Goal: Task Accomplishment & Management: Complete application form

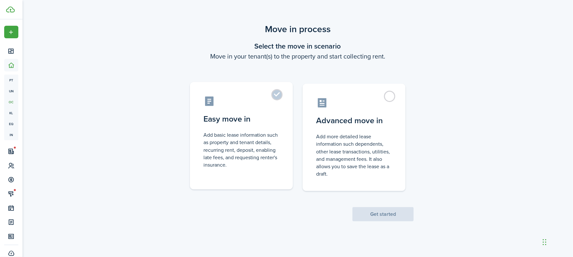
click at [268, 122] on control-radio-card-title "Easy move in" at bounding box center [242, 119] width 76 height 12
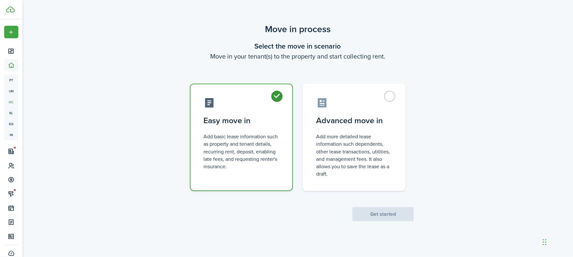
radio input "true"
click at [397, 221] on button "Get started" at bounding box center [383, 214] width 61 height 14
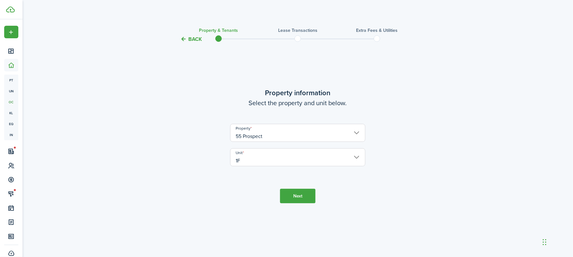
click at [312, 193] on button "Next" at bounding box center [297, 196] width 35 height 14
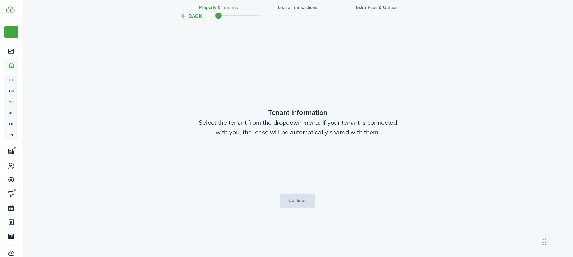
scroll to position [214, 0]
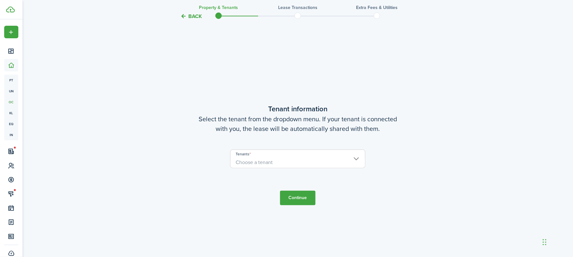
click at [299, 163] on span "Choose a tenant" at bounding box center [298, 162] width 135 height 11
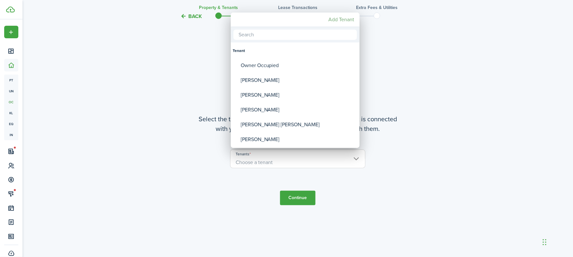
click at [340, 17] on mbsc-button "Add Tenant" at bounding box center [341, 20] width 31 height 12
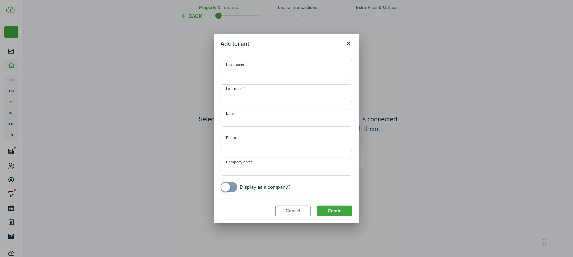
click at [271, 75] on input "First name" at bounding box center [287, 69] width 132 height 18
type input "[PERSON_NAME]"
click at [330, 209] on button "Create" at bounding box center [334, 211] width 35 height 11
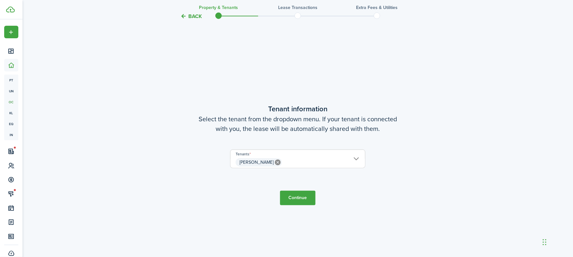
click at [358, 156] on input "[PERSON_NAME]" at bounding box center [298, 154] width 135 height 8
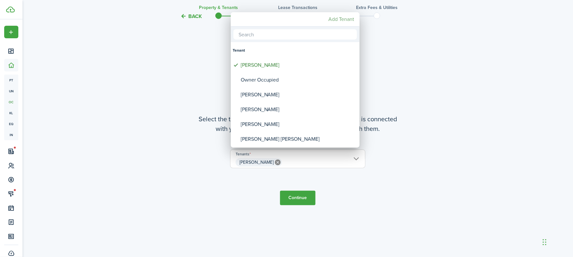
click at [346, 23] on mbsc-button "Add Tenant" at bounding box center [341, 20] width 31 height 12
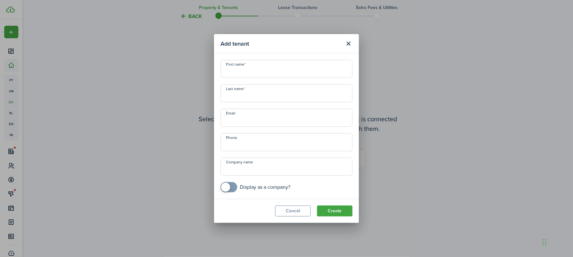
click at [289, 67] on input "First name" at bounding box center [287, 69] width 132 height 18
type input "[PERSON_NAME]"
type input "D"
click at [321, 82] on div "First name [PERSON_NAME] Last name D Email Phone Company name Display as a comp…" at bounding box center [286, 126] width 139 height 133
click at [341, 213] on button "Create" at bounding box center [334, 211] width 35 height 11
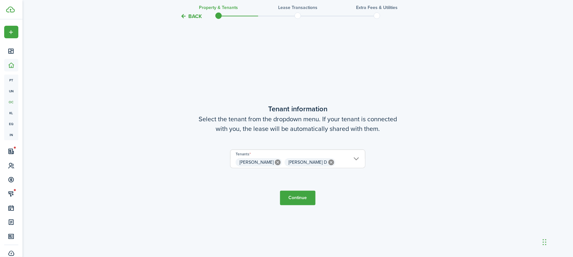
click at [306, 197] on button "Continue" at bounding box center [297, 198] width 35 height 14
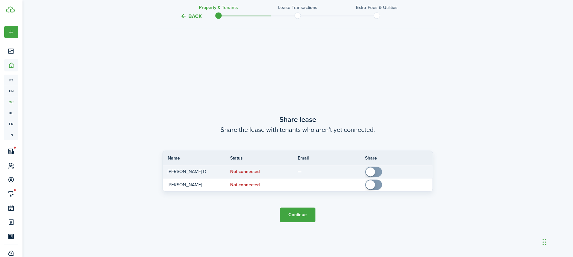
scroll to position [471, 0]
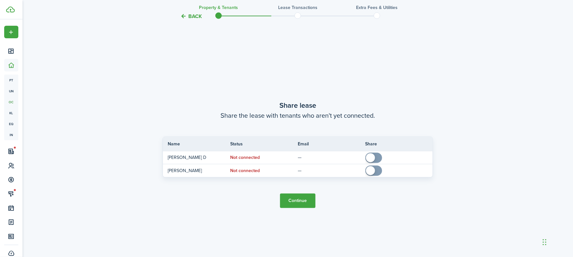
click at [304, 206] on button "Continue" at bounding box center [297, 201] width 35 height 14
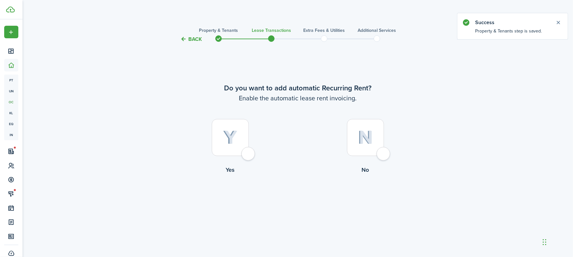
click at [239, 129] on div at bounding box center [230, 137] width 37 height 37
radio input "true"
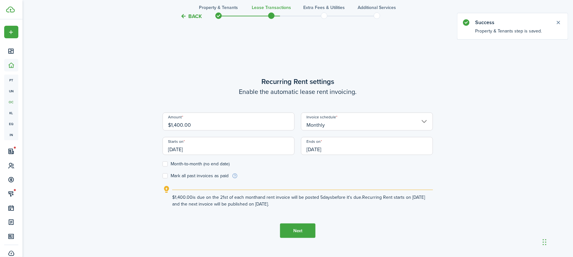
scroll to position [214, 0]
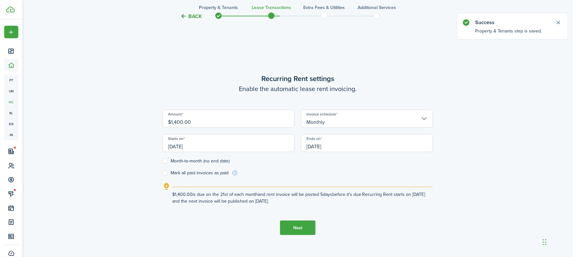
click at [165, 161] on label "Month-to-month (no end date)" at bounding box center [196, 161] width 67 height 5
click at [163, 161] on input "Month-to-month (no end date)" at bounding box center [162, 161] width 0 height 0
checkbox input "true"
click at [187, 143] on input "[DATE]" at bounding box center [229, 143] width 132 height 18
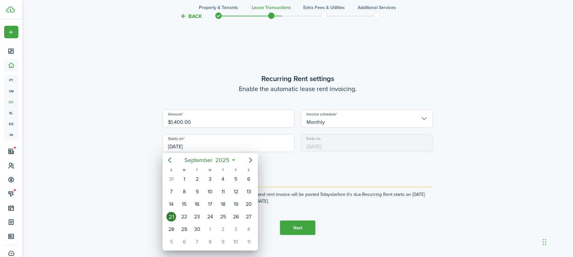
click at [170, 216] on div "21" at bounding box center [172, 217] width 10 height 10
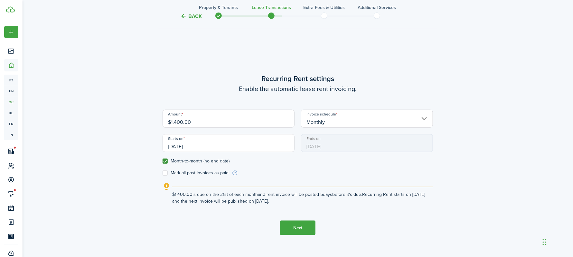
click at [242, 142] on input "[DATE]" at bounding box center [229, 143] width 132 height 18
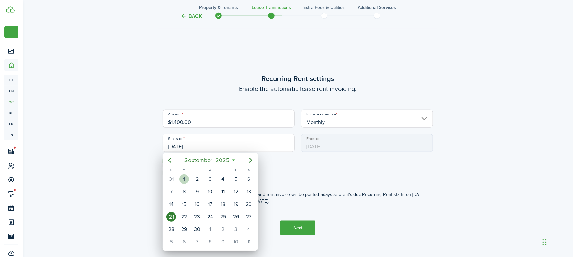
click at [188, 179] on div "1" at bounding box center [184, 180] width 10 height 10
type input "[DATE]"
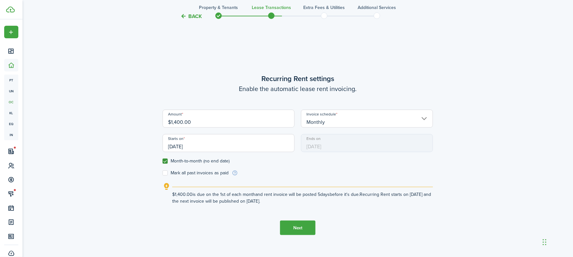
click at [311, 228] on button "Next" at bounding box center [297, 228] width 35 height 14
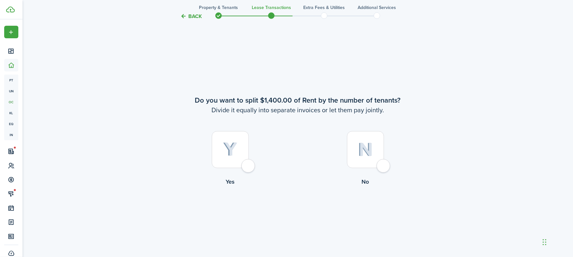
scroll to position [471, 0]
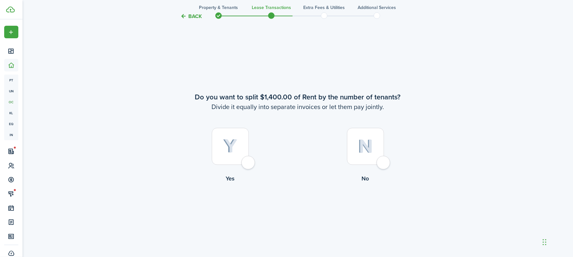
click at [366, 161] on div at bounding box center [365, 146] width 37 height 37
radio input "true"
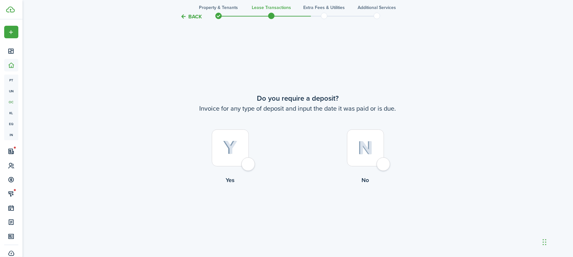
scroll to position [729, 0]
click at [235, 144] on img at bounding box center [230, 146] width 14 height 14
radio input "true"
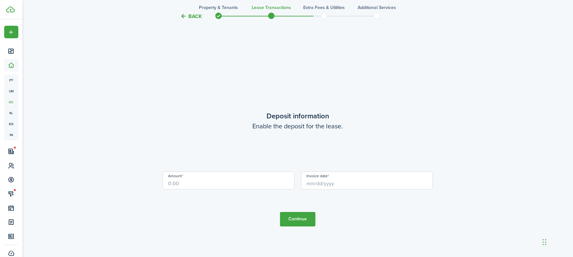
scroll to position [986, 0]
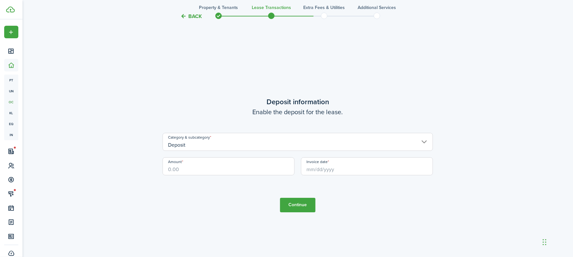
click at [218, 168] on input "Amount" at bounding box center [229, 167] width 132 height 18
type input "$1,900.00"
click at [350, 167] on input "Invoice date" at bounding box center [367, 167] width 132 height 18
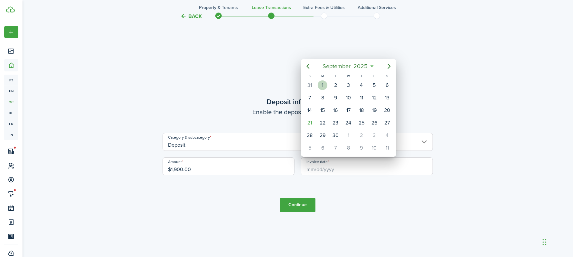
click at [318, 83] on div "1" at bounding box center [323, 86] width 10 height 10
type input "[DATE]"
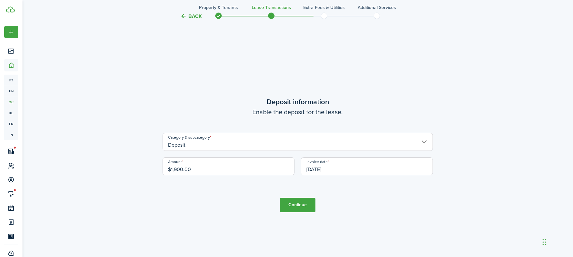
click at [316, 145] on input "Deposit" at bounding box center [298, 142] width 271 height 18
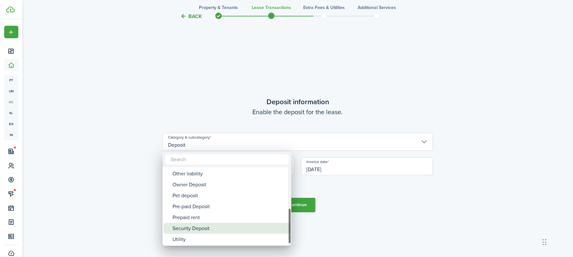
click at [210, 232] on div "Security Deposit" at bounding box center [230, 228] width 114 height 11
type input "Deposit / Security Deposit"
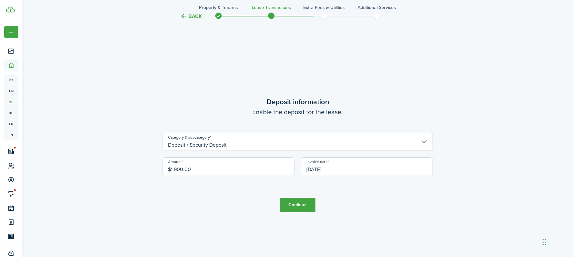
click at [301, 209] on button "Continue" at bounding box center [297, 205] width 35 height 14
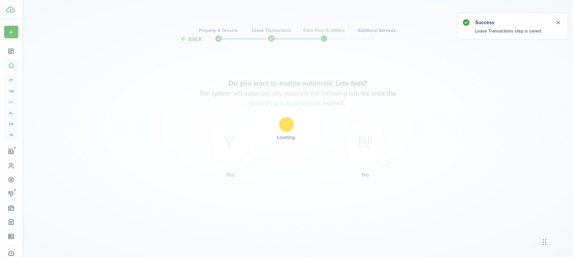
scroll to position [0, 0]
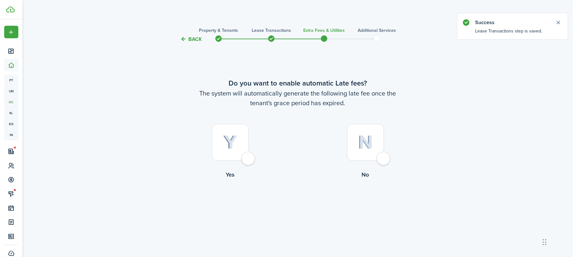
click at [245, 144] on div at bounding box center [230, 142] width 37 height 37
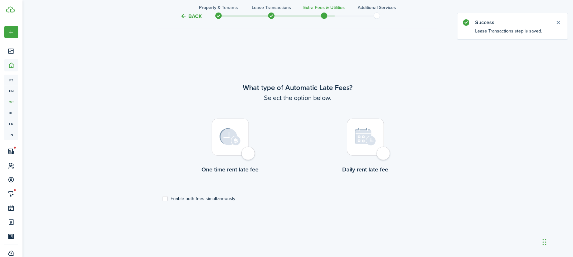
scroll to position [214, 0]
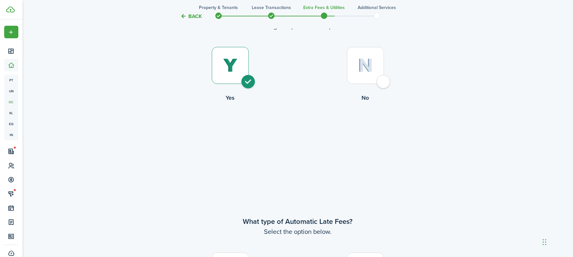
click at [379, 76] on div at bounding box center [365, 65] width 37 height 37
radio input "false"
radio input "true"
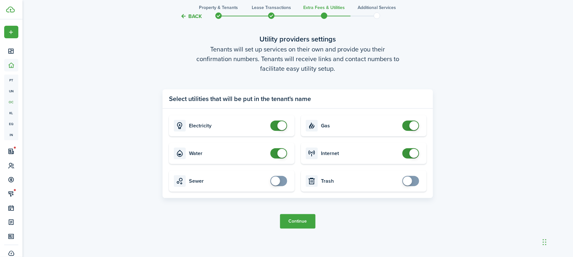
scroll to position [257, 0]
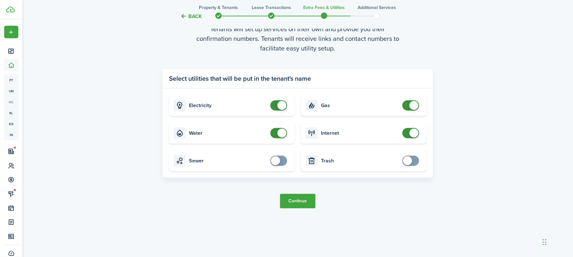
click at [312, 208] on button "Continue" at bounding box center [297, 201] width 35 height 14
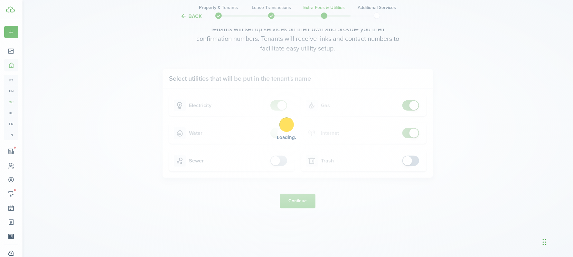
scroll to position [0, 0]
